Goal: Task Accomplishment & Management: Complete application form

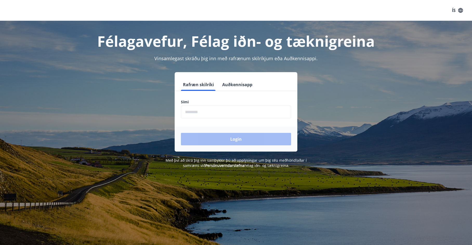
click at [192, 114] on input "phone" at bounding box center [236, 112] width 110 height 13
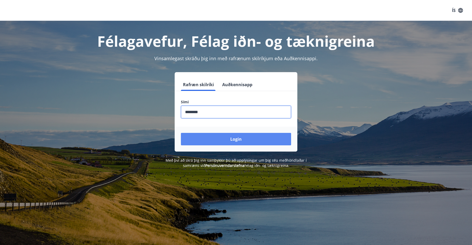
type input "********"
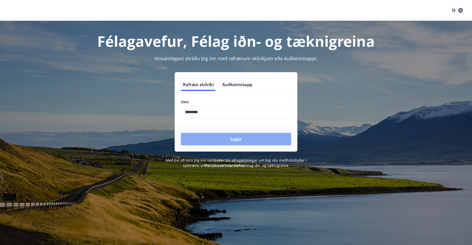
click at [236, 138] on button "Login" at bounding box center [236, 139] width 110 height 12
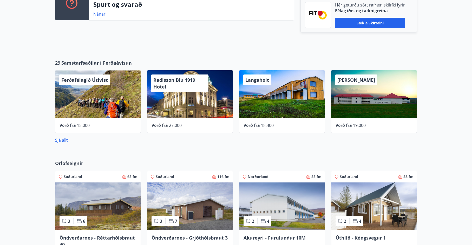
scroll to position [182, 0]
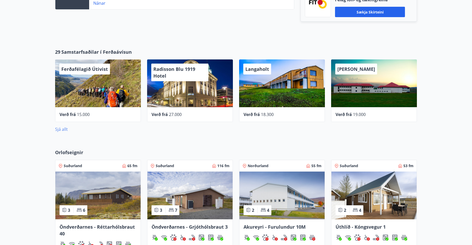
click at [61, 130] on link "Sjá allt" at bounding box center [61, 129] width 13 height 6
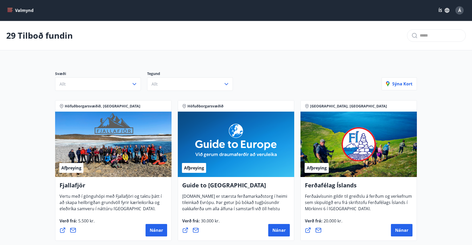
click at [8, 9] on icon "menu" at bounding box center [10, 9] width 5 height 1
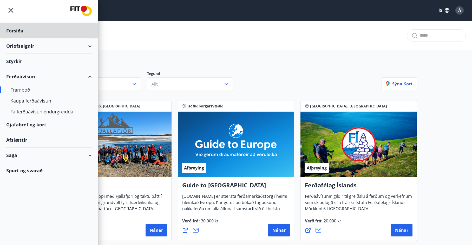
click at [17, 38] on div "Styrkir" at bounding box center [48, 30] width 85 height 15
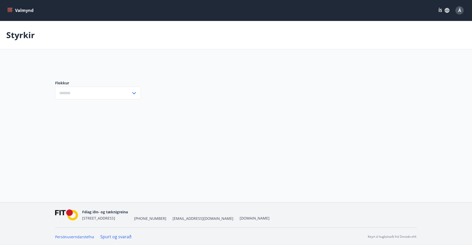
type input "***"
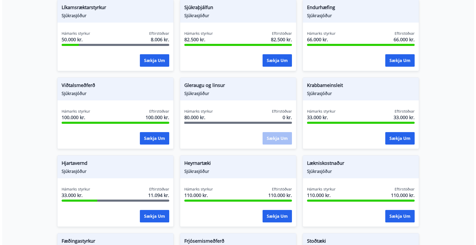
scroll to position [130, 0]
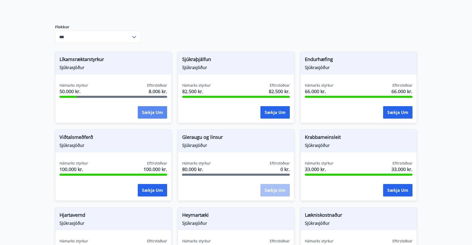
click at [144, 110] on button "Sækja um" at bounding box center [152, 112] width 29 height 12
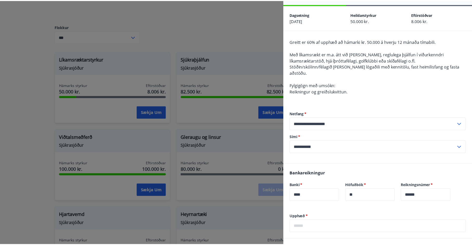
scroll to position [0, 0]
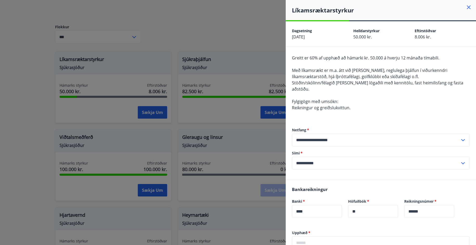
click at [154, 25] on div at bounding box center [238, 122] width 476 height 245
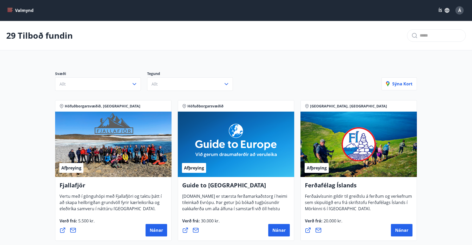
click at [10, 10] on icon "menu" at bounding box center [9, 10] width 5 height 5
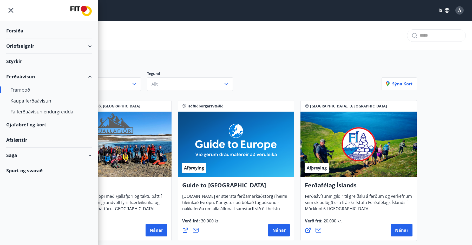
click at [14, 30] on div "Forsíða" at bounding box center [48, 30] width 85 height 15
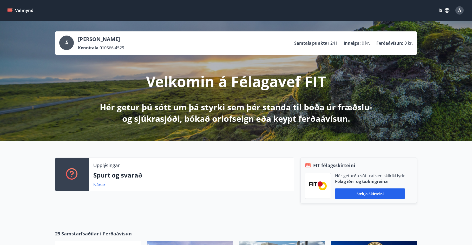
click at [66, 44] on span "Á" at bounding box center [66, 43] width 3 height 6
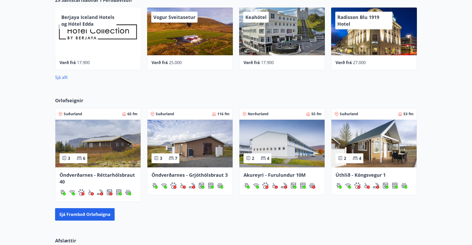
scroll to position [364, 0]
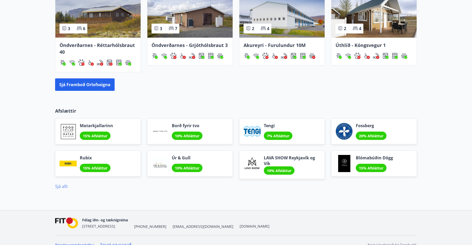
click at [62, 187] on link "Sjá allt" at bounding box center [61, 187] width 13 height 6
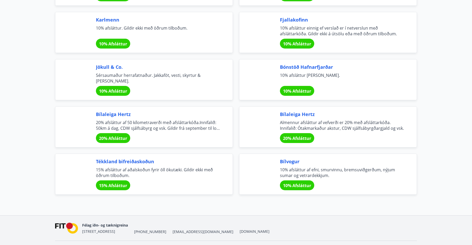
scroll to position [1677, 0]
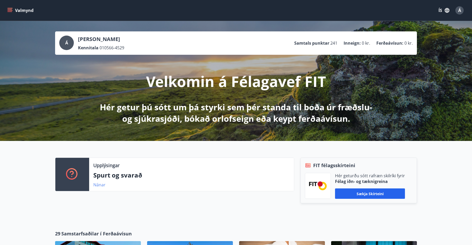
click at [98, 184] on link "Nánar" at bounding box center [99, 185] width 12 height 6
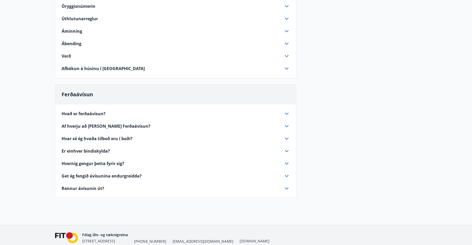
scroll to position [208, 0]
click at [287, 114] on icon at bounding box center [287, 113] width 4 height 2
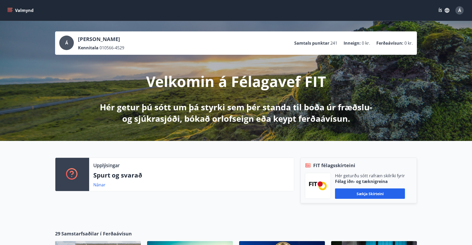
click at [10, 9] on icon "menu" at bounding box center [10, 9] width 5 height 1
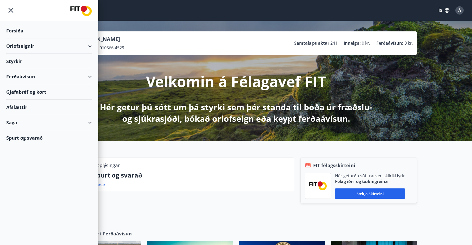
click at [16, 119] on div "Saga" at bounding box center [48, 122] width 85 height 15
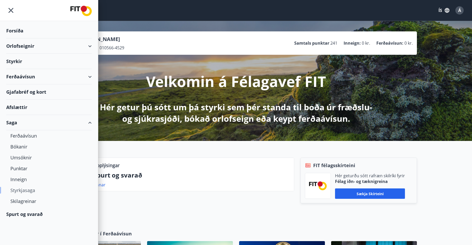
click at [22, 191] on div "Styrkjasaga" at bounding box center [48, 190] width 77 height 11
